Goal: Task Accomplishment & Management: Manage account settings

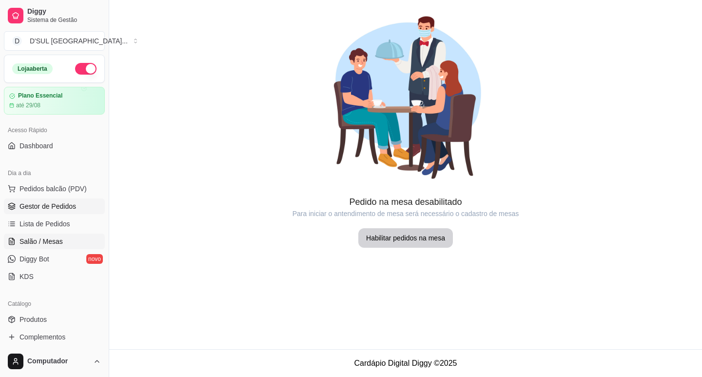
click at [38, 211] on link "Gestor de Pedidos" at bounding box center [54, 206] width 101 height 16
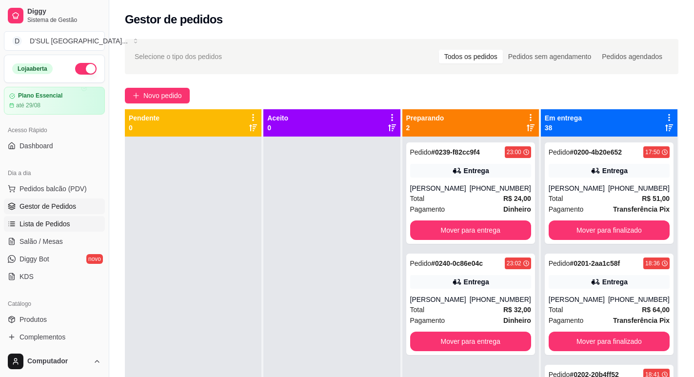
click at [42, 217] on link "Lista de Pedidos" at bounding box center [54, 224] width 101 height 16
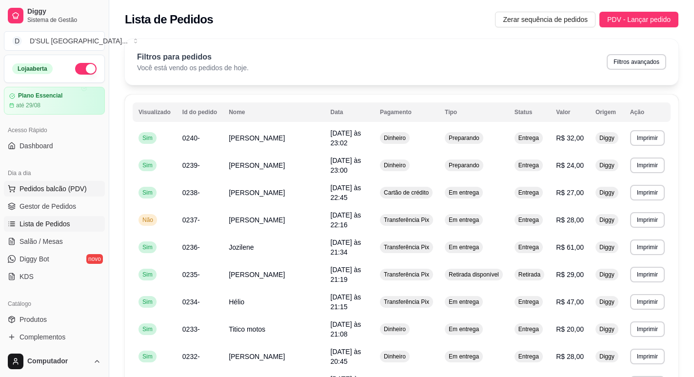
click at [49, 192] on span "Pedidos balcão (PDV)" at bounding box center [53, 189] width 67 height 10
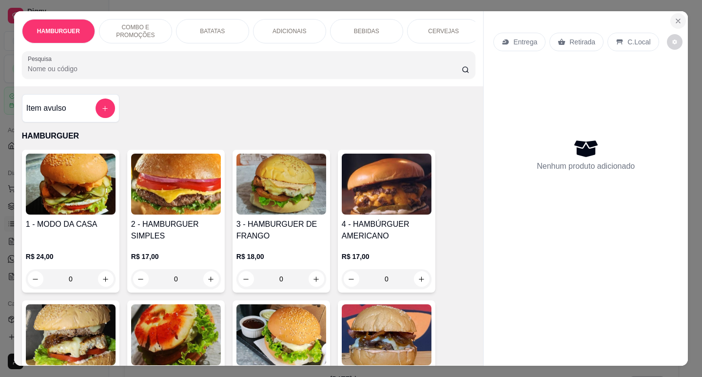
click at [676, 17] on icon "Close" at bounding box center [678, 21] width 8 height 8
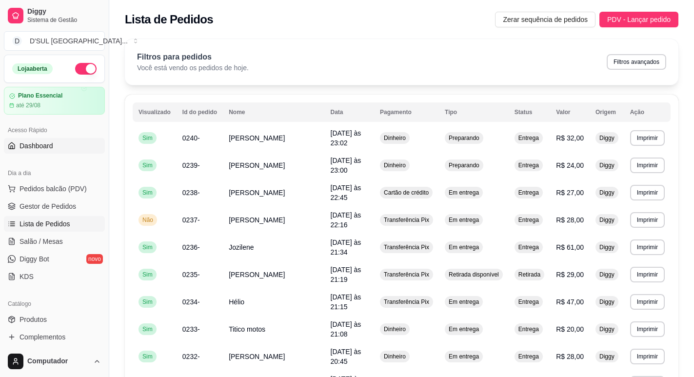
click at [31, 146] on span "Dashboard" at bounding box center [37, 146] width 34 height 10
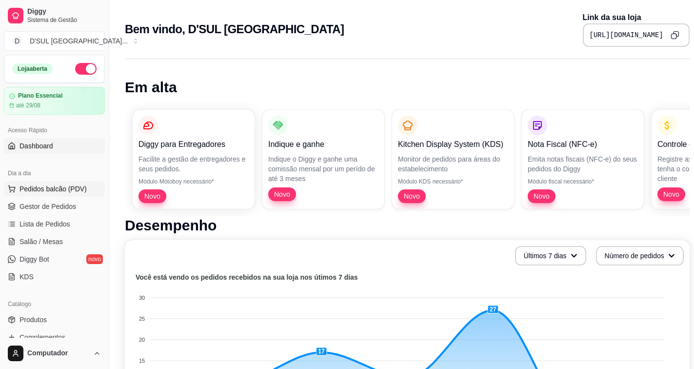
click at [68, 190] on span "Pedidos balcão (PDV)" at bounding box center [53, 189] width 67 height 10
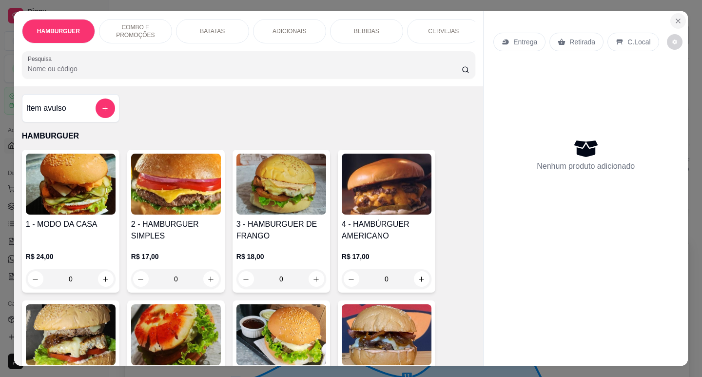
click at [674, 19] on icon "Close" at bounding box center [678, 21] width 8 height 8
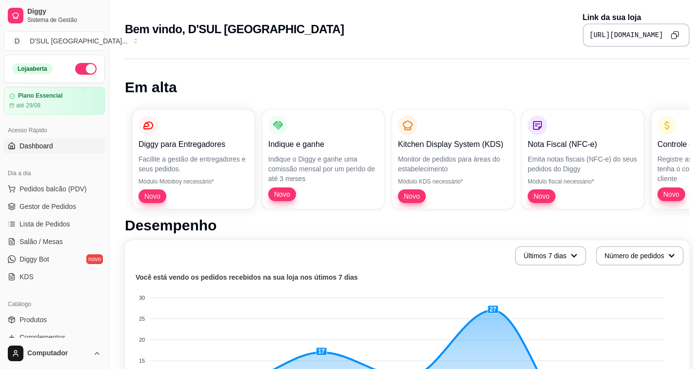
click at [36, 197] on ul "Pedidos balcão (PDV) Gestor de Pedidos Lista de Pedidos Salão / Mesas Diggy Bot…" at bounding box center [54, 232] width 101 height 103
click at [38, 202] on span "Gestor de Pedidos" at bounding box center [48, 206] width 57 height 10
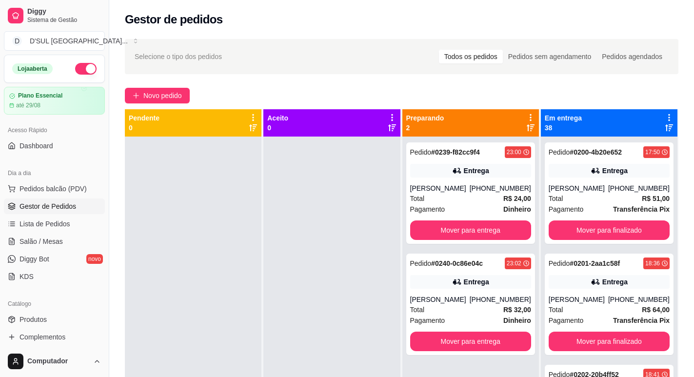
click at [63, 211] on link "Gestor de Pedidos" at bounding box center [54, 206] width 101 height 16
click at [61, 217] on link "Lista de Pedidos" at bounding box center [54, 224] width 101 height 16
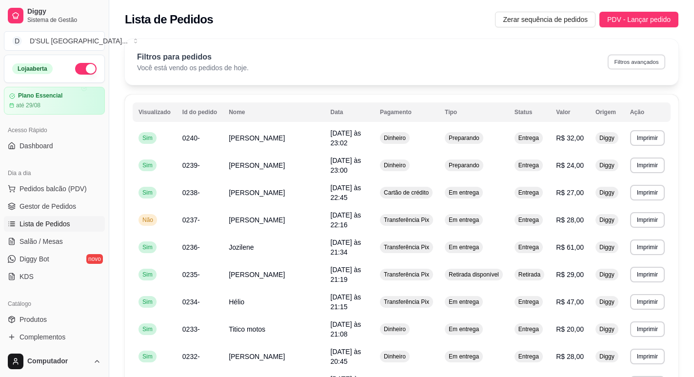
click at [624, 66] on button "Filtros avançados" at bounding box center [637, 61] width 58 height 15
select select "0"
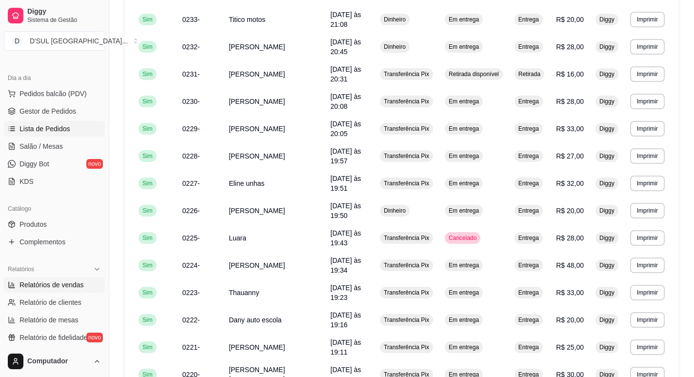
scroll to position [98, 0]
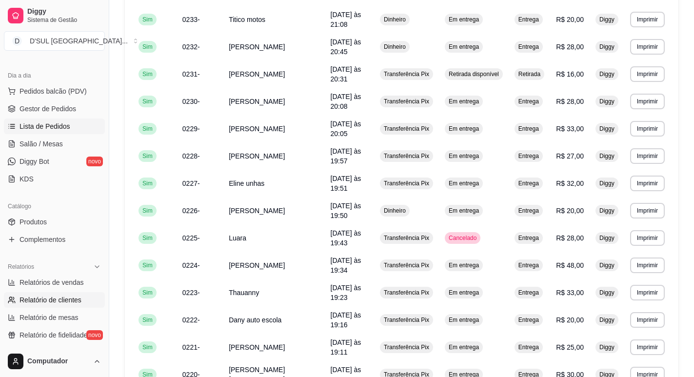
click at [71, 298] on span "Relatório de clientes" at bounding box center [51, 300] width 62 height 10
select select "30"
select select "HIGHEST_TOTAL_SPENT_WITH_ORDERS"
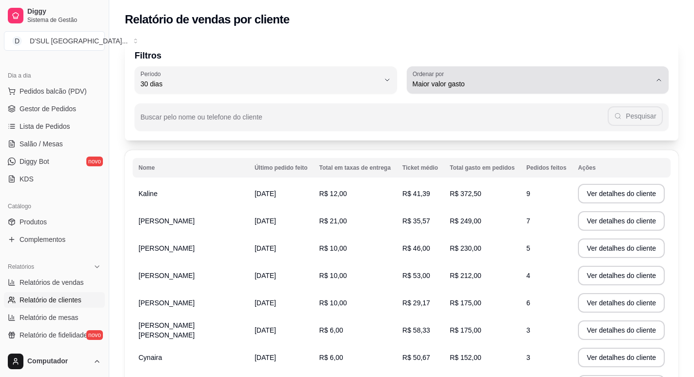
click at [557, 88] on span "Maior valor gasto" at bounding box center [531, 84] width 239 height 10
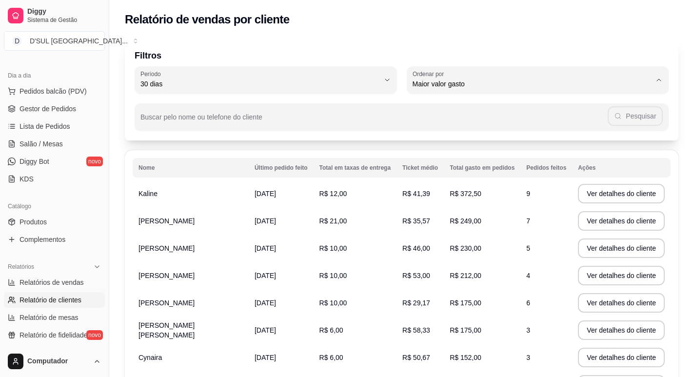
click at [526, 113] on li "Maior número de pedidos" at bounding box center [537, 107] width 244 height 15
type input "HIGHEST_ORDER_COUNT"
select select "HIGHEST_ORDER_COUNT"
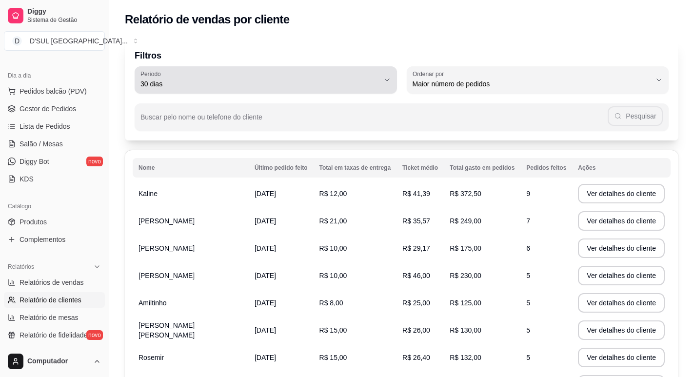
click at [248, 78] on div "30 dias" at bounding box center [259, 80] width 239 height 20
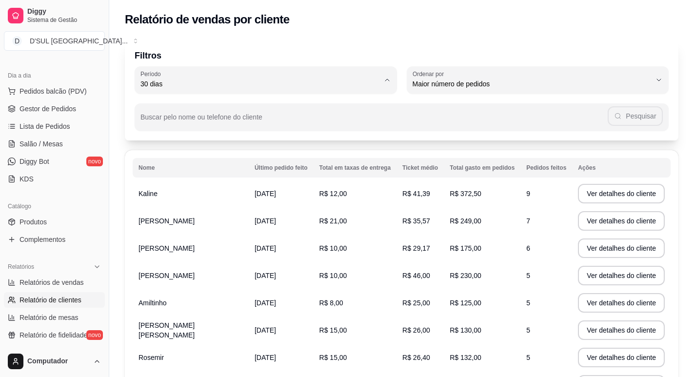
click at [185, 205] on span "60 dias" at bounding box center [260, 202] width 227 height 9
type input "60"
select select "60"
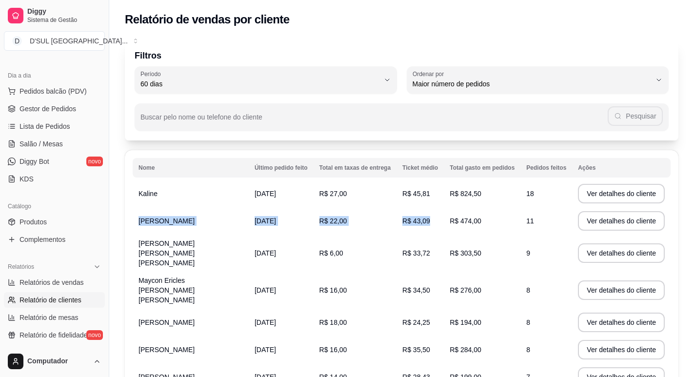
drag, startPoint x: 135, startPoint y: 220, endPoint x: 486, endPoint y: 224, distance: 351.6
click at [486, 224] on tr "[PERSON_NAME] [DATE] R$ 22,00 R$ 43,09 R$ 474,00 11 Ver detalhes do cliente" at bounding box center [402, 220] width 538 height 27
click at [496, 238] on td "R$ 303,50" at bounding box center [482, 253] width 77 height 37
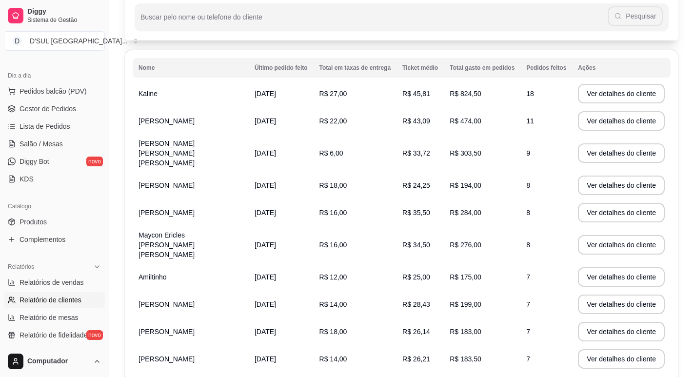
scroll to position [51, 0]
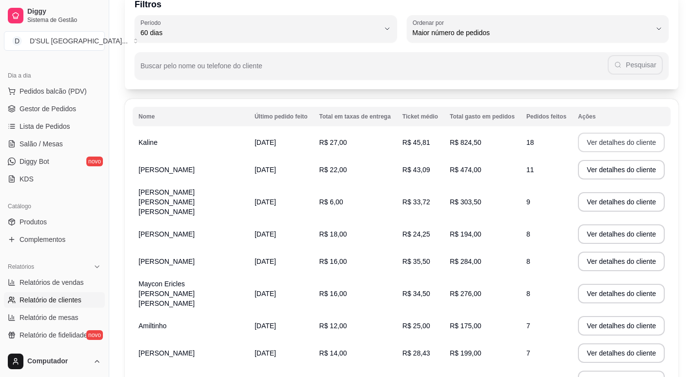
click at [593, 143] on button "Ver detalhes do cliente" at bounding box center [621, 143] width 87 height 20
click at [41, 108] on span "Gestor de Pedidos" at bounding box center [48, 109] width 57 height 10
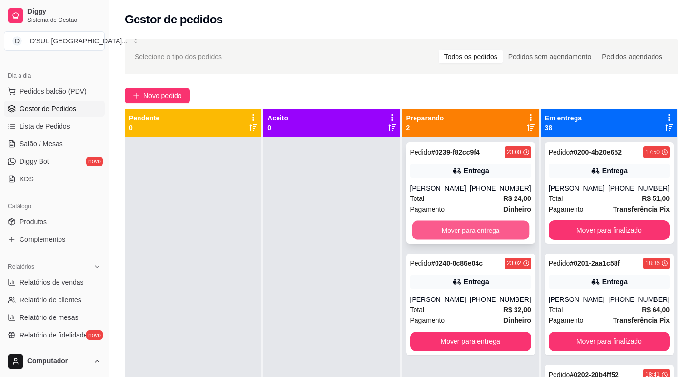
click at [449, 226] on button "Mover para entrega" at bounding box center [471, 230] width 118 height 19
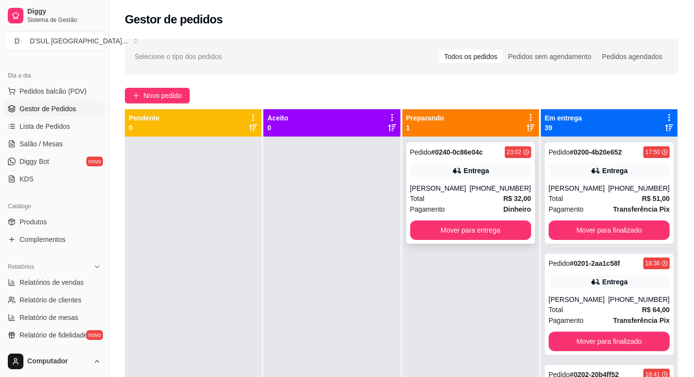
click at [424, 190] on div "[PERSON_NAME]" at bounding box center [439, 188] width 59 height 10
click at [462, 232] on button "Mover para entrega" at bounding box center [471, 230] width 118 height 19
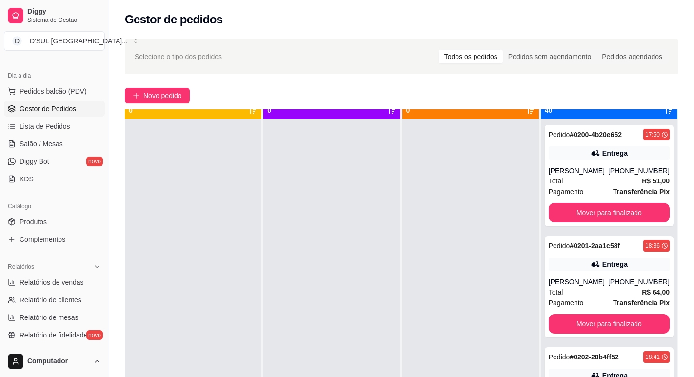
scroll to position [27, 0]
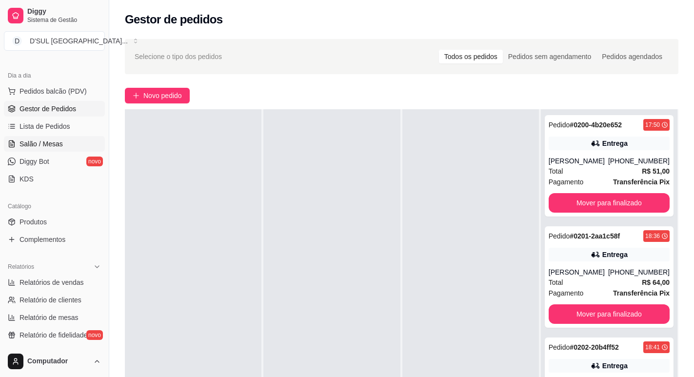
click at [42, 145] on span "Salão / Mesas" at bounding box center [41, 144] width 43 height 10
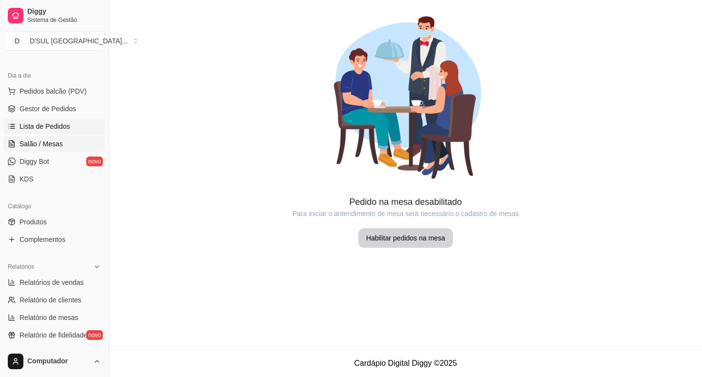
click at [38, 130] on span "Lista de Pedidos" at bounding box center [45, 126] width 51 height 10
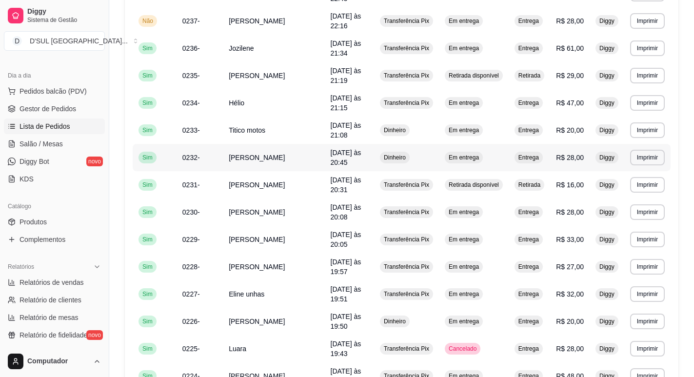
scroll to position [293, 0]
